Goal: Information Seeking & Learning: Learn about a topic

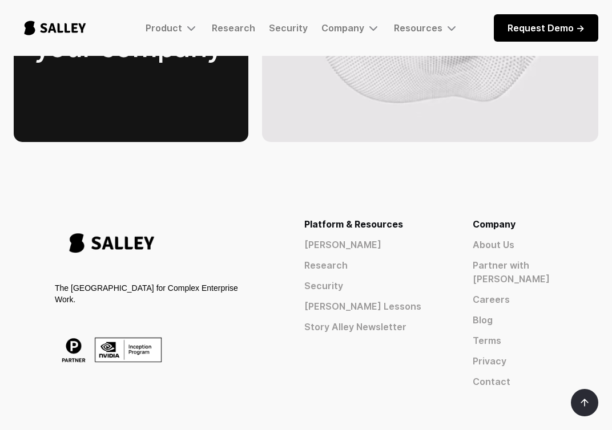
scroll to position [1925, 0]
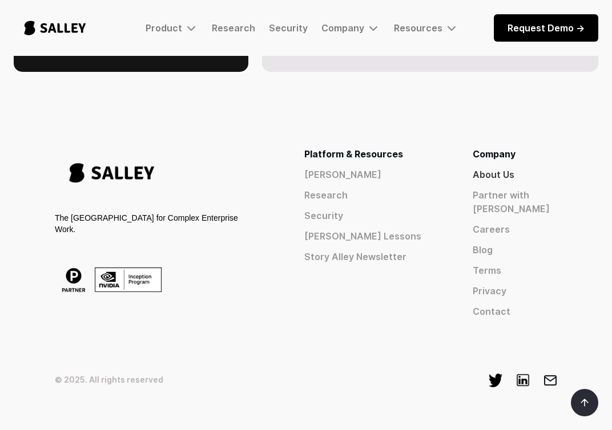
click at [488, 168] on link "About Us" at bounding box center [514, 175] width 84 height 14
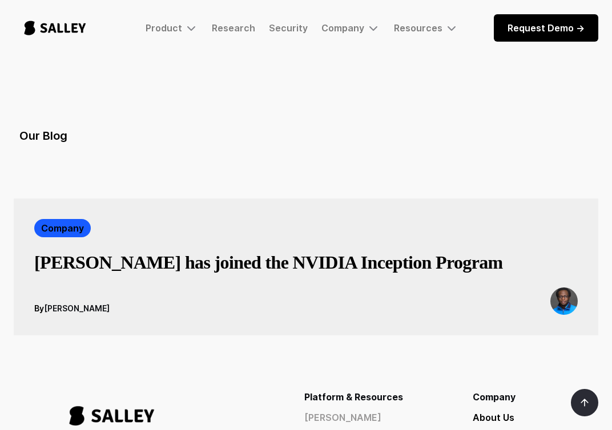
scroll to position [2068, 0]
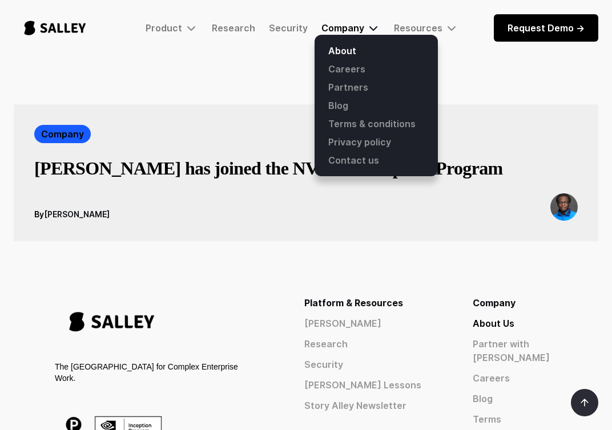
click at [346, 30] on div "Company" at bounding box center [342, 27] width 43 height 11
click at [351, 30] on div "Company" at bounding box center [342, 27] width 43 height 11
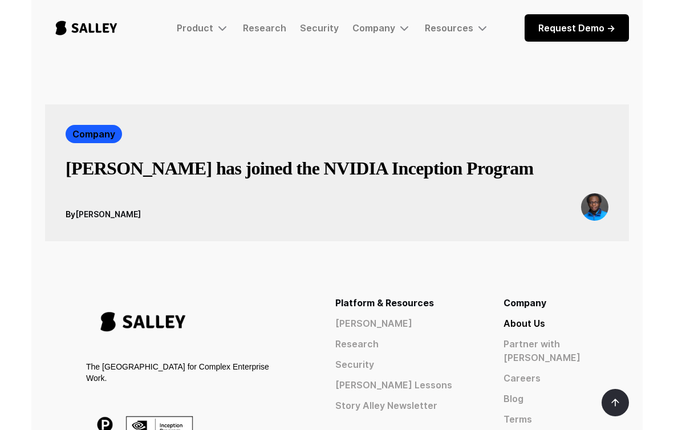
scroll to position [2020, 0]
